Goal: Task Accomplishment & Management: Complete application form

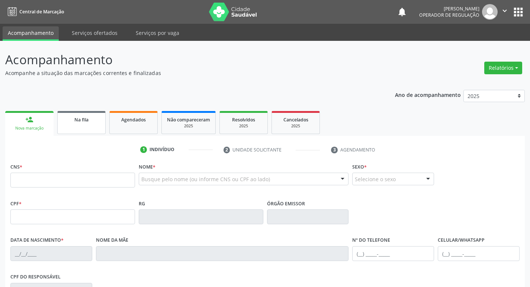
click at [75, 123] on link "Na fila" at bounding box center [81, 122] width 48 height 23
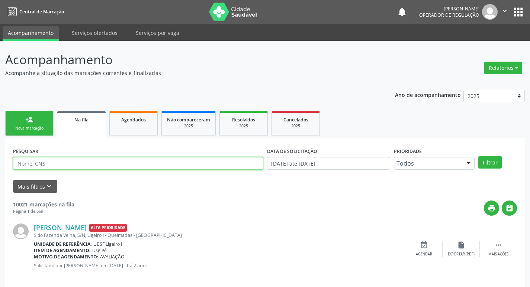
click at [84, 161] on input "text" at bounding box center [138, 163] width 250 height 13
type input "700507967735854"
click at [478, 156] on button "Filtrar" at bounding box center [489, 162] width 23 height 13
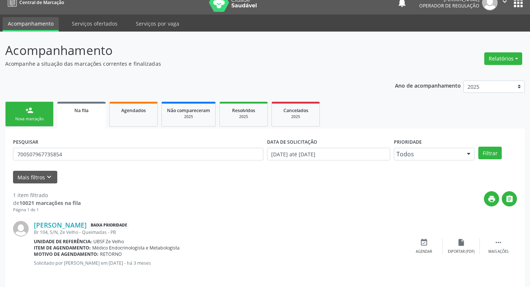
scroll to position [14, 0]
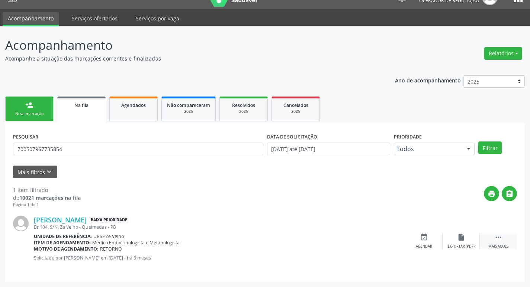
click at [498, 240] on icon "" at bounding box center [498, 237] width 8 height 8
click at [463, 240] on icon "edit" at bounding box center [461, 237] width 8 height 8
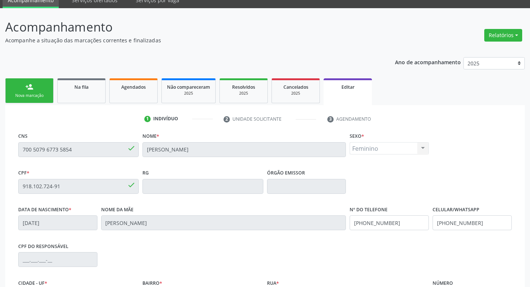
scroll to position [126, 0]
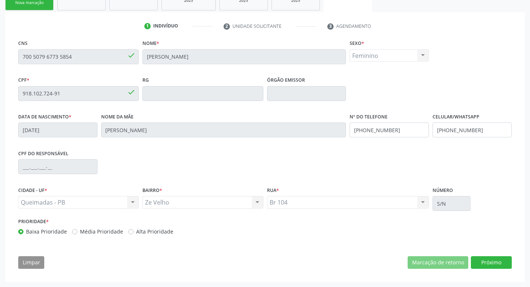
drag, startPoint x: 83, startPoint y: 231, endPoint x: 100, endPoint y: 251, distance: 26.1
click at [84, 233] on label "Média Prioridade" at bounding box center [101, 232] width 43 height 8
click at [77, 233] on input "Média Prioridade" at bounding box center [74, 231] width 5 height 7
radio input "true"
click at [486, 260] on button "Próximo" at bounding box center [490, 262] width 41 height 13
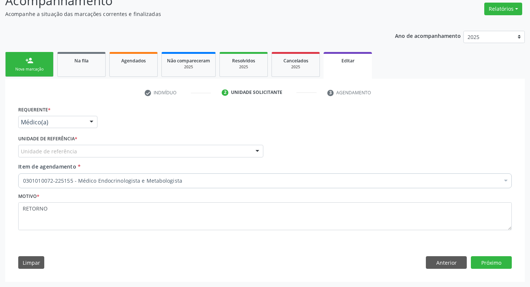
scroll to position [59, 0]
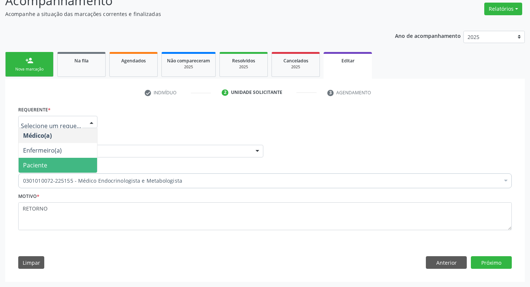
drag, startPoint x: 27, startPoint y: 168, endPoint x: 34, endPoint y: 160, distance: 10.3
click at [28, 167] on span "Paciente" at bounding box center [35, 165] width 24 height 8
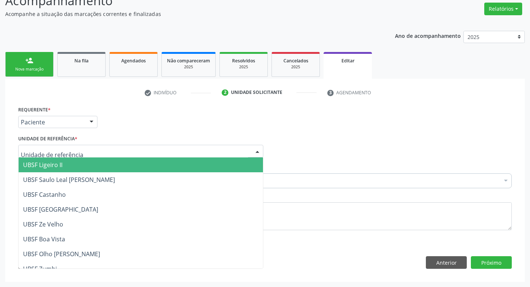
type input "z"
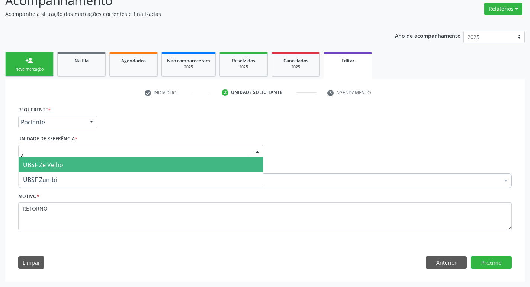
click at [49, 168] on span "UBSF Ze Velho" at bounding box center [43, 165] width 40 height 8
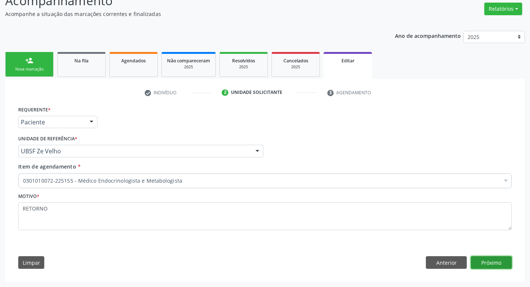
click at [493, 260] on button "Próximo" at bounding box center [490, 262] width 41 height 13
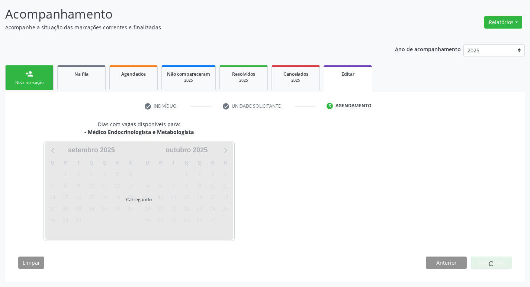
scroll to position [46, 0]
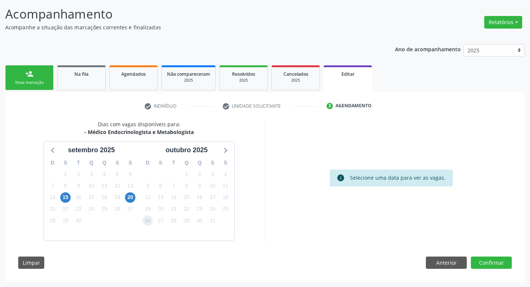
click at [148, 223] on span "26" at bounding box center [147, 221] width 10 height 10
click at [488, 262] on button "Confirmar" at bounding box center [490, 263] width 41 height 13
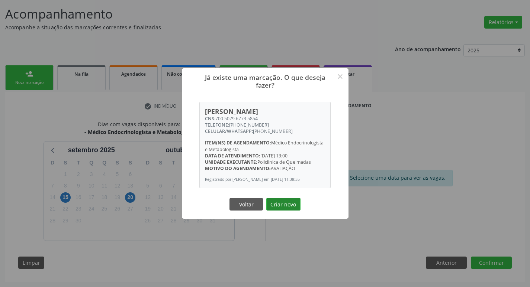
click at [282, 207] on button "Criar novo" at bounding box center [283, 204] width 34 height 13
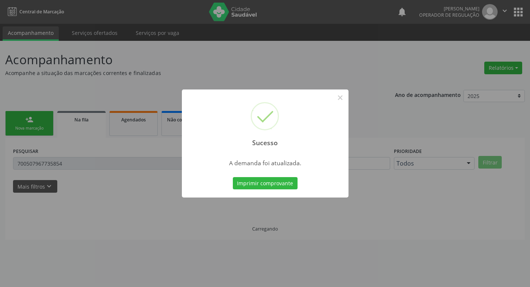
scroll to position [0, 0]
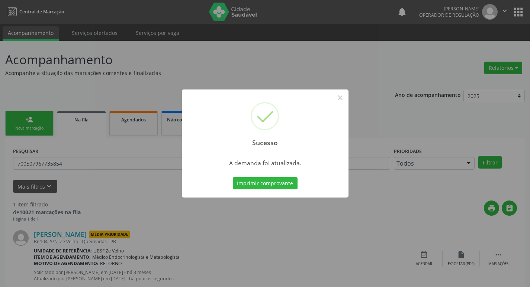
click at [40, 216] on div "Sucesso × A demanda foi atualizada. Imprimir comprovante Cancel" at bounding box center [265, 143] width 530 height 287
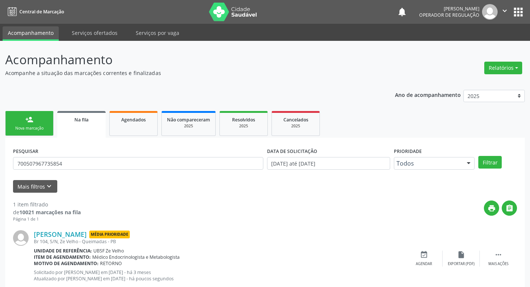
click at [521, 11] on button "apps" at bounding box center [517, 12] width 13 height 13
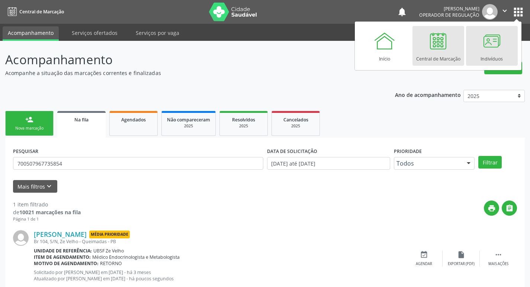
click at [489, 31] on div at bounding box center [491, 41] width 22 height 22
